Goal: Information Seeking & Learning: Learn about a topic

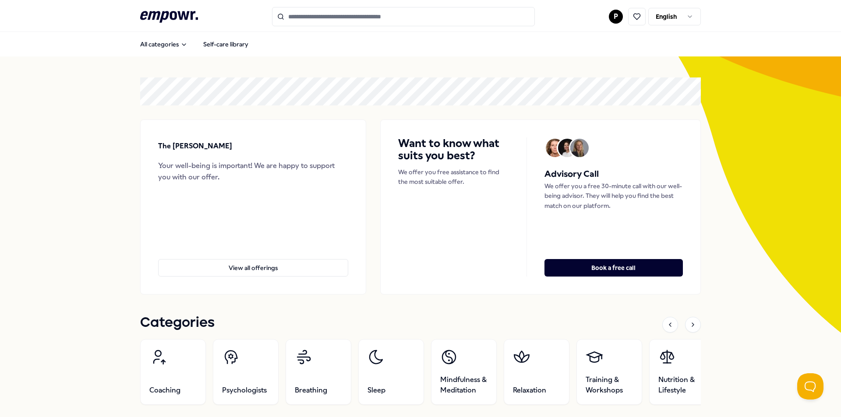
click at [361, 16] on input "Search for products, categories or subcategories" at bounding box center [403, 16] width 263 height 19
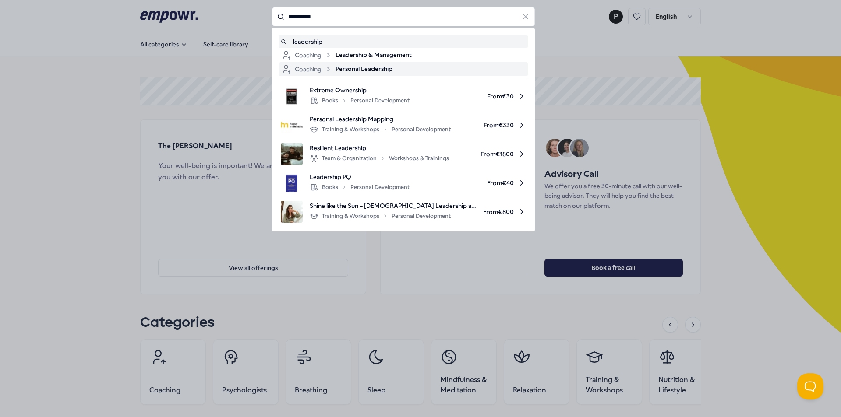
click at [398, 69] on div "Coaching Personal Leadership" at bounding box center [403, 69] width 245 height 11
type input "**********"
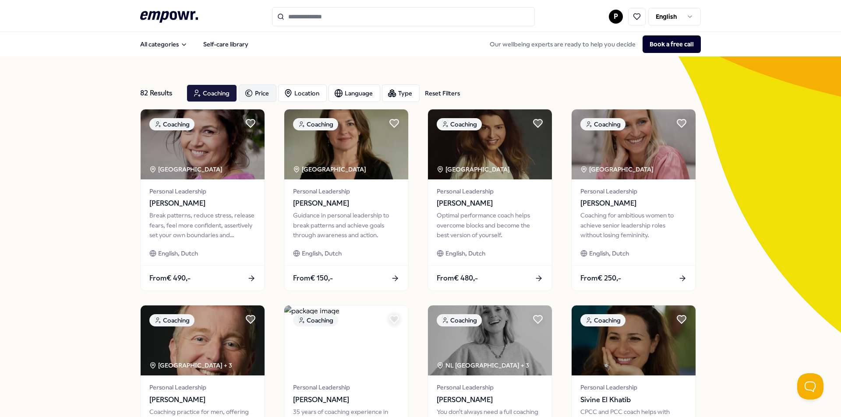
click at [248, 88] on div "Price" at bounding box center [258, 94] width 38 height 18
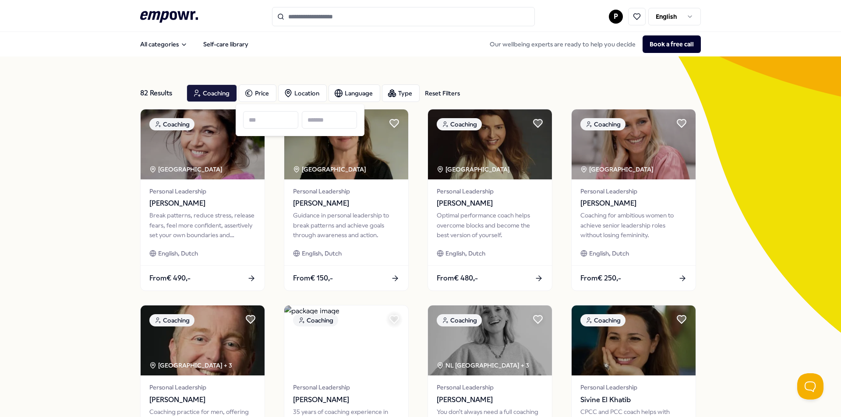
click at [314, 120] on input at bounding box center [329, 120] width 55 height 18
click at [313, 125] on input at bounding box center [329, 120] width 55 height 18
type input "***"
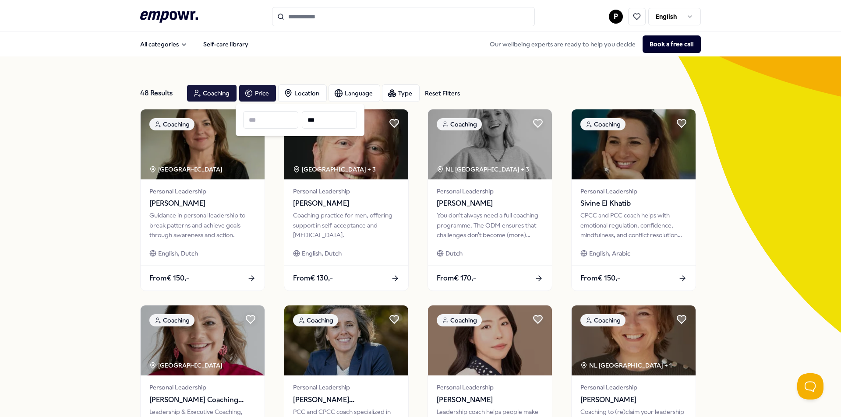
click at [779, 183] on div "48 Results Reset Filters Coaching Price Location Language Type Reset Filters Co…" at bounding box center [420, 398] width 841 height 684
click at [452, 91] on div "Reset Filters" at bounding box center [442, 93] width 35 height 10
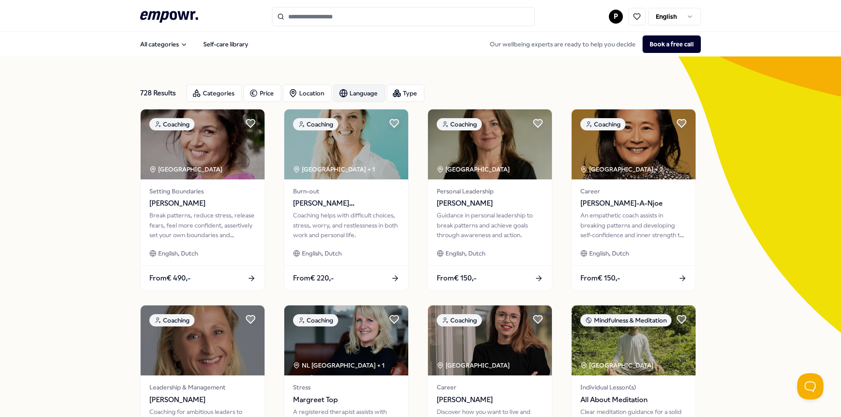
click at [370, 93] on div "Language" at bounding box center [359, 94] width 52 height 18
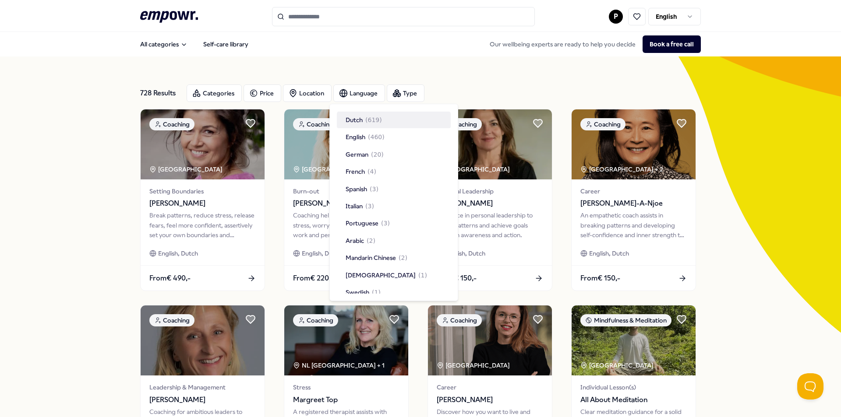
click at [383, 118] on div "Dutch ( 619 )" at bounding box center [394, 120] width 114 height 17
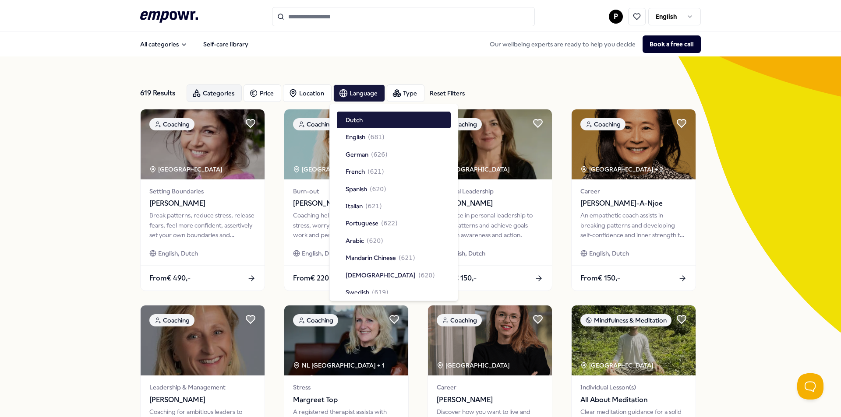
click at [216, 99] on div "Categories" at bounding box center [214, 94] width 55 height 18
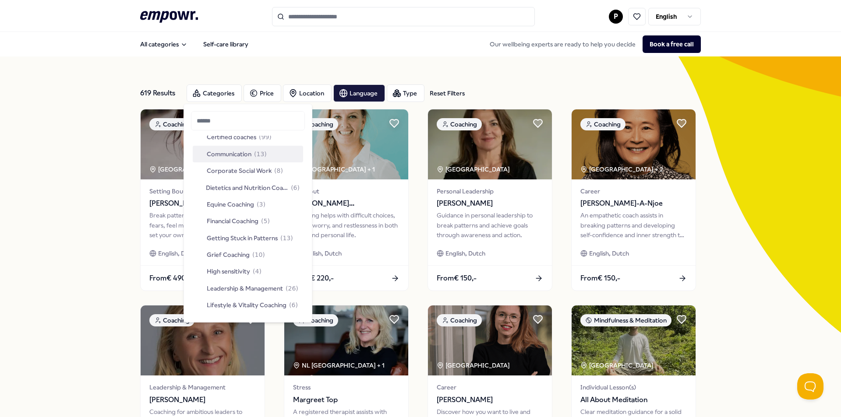
scroll to position [113, 0]
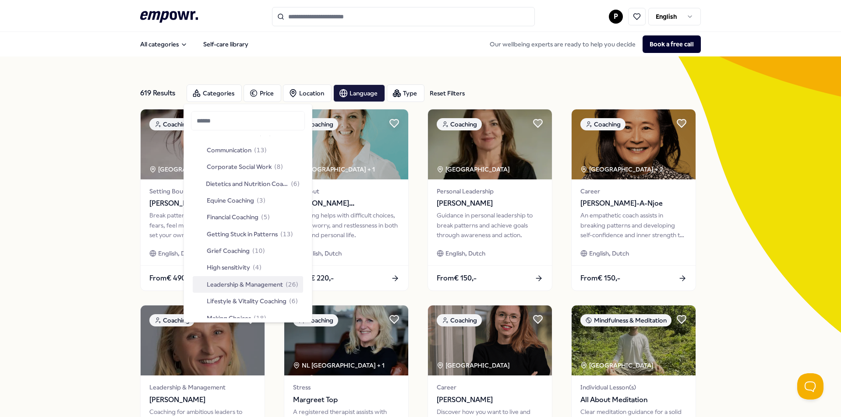
click at [255, 287] on span "Leadership & Management" at bounding box center [245, 285] width 76 height 10
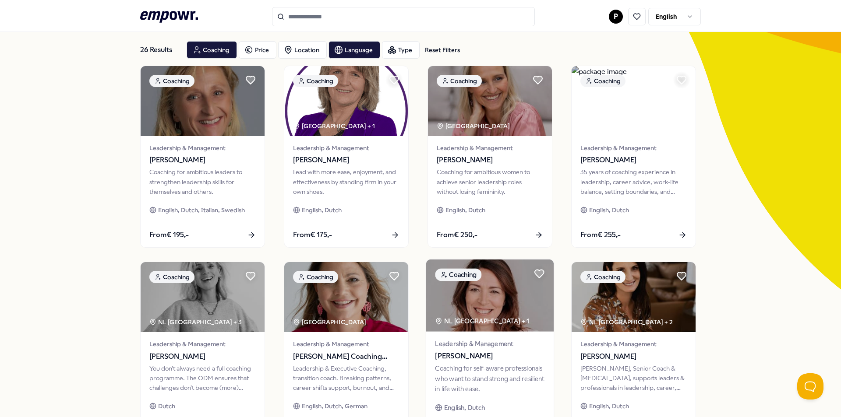
scroll to position [117, 0]
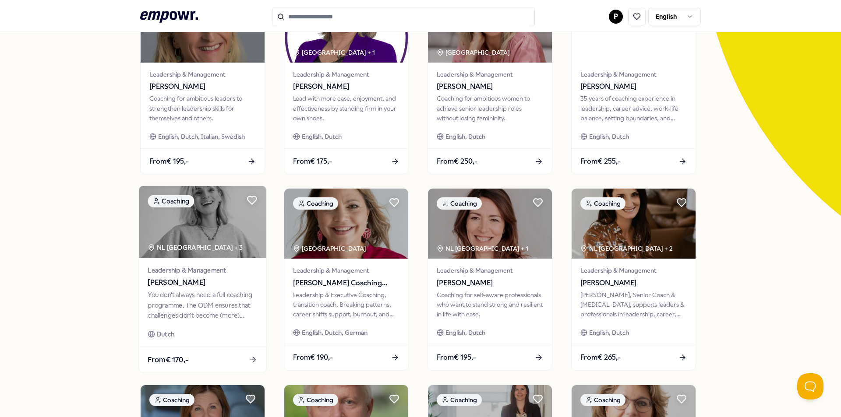
click at [218, 311] on div "You don't always need a full coaching programme. The ODM ensures that challenge…" at bounding box center [202, 305] width 109 height 30
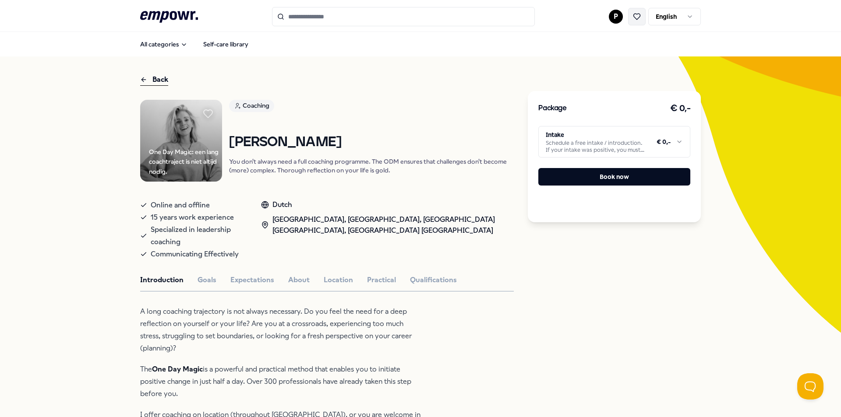
click at [628, 21] on button at bounding box center [637, 17] width 18 height 18
click at [204, 112] on icon at bounding box center [208, 113] width 10 height 9
click at [141, 80] on icon at bounding box center [143, 79] width 7 height 11
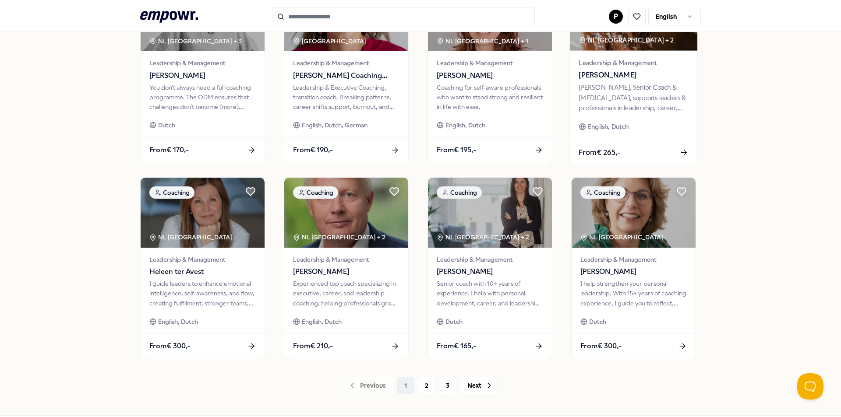
scroll to position [350, 0]
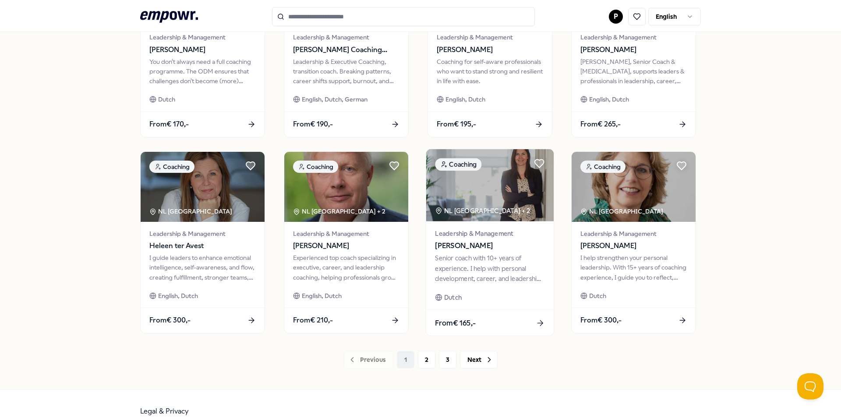
click at [504, 267] on div "Senior coach with 10+ years of experience. I help with personal development, ca…" at bounding box center [489, 269] width 109 height 30
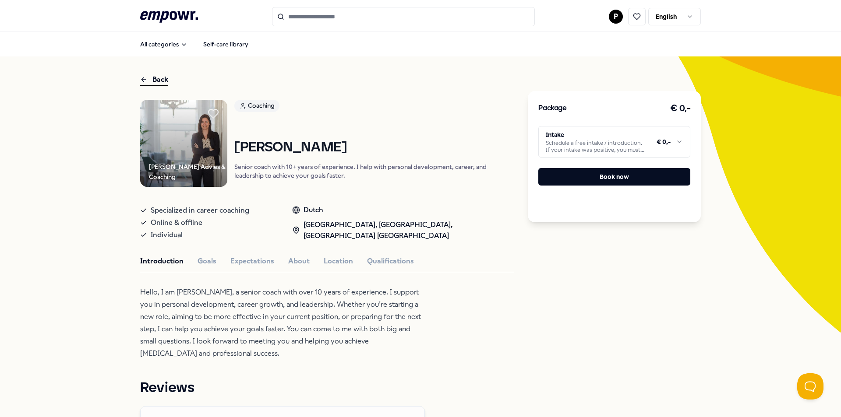
click at [209, 113] on icon at bounding box center [213, 113] width 10 height 9
click at [148, 74] on div "Back" at bounding box center [154, 80] width 28 height 12
